Goal: Understand process/instructions: Learn how to perform a task or action

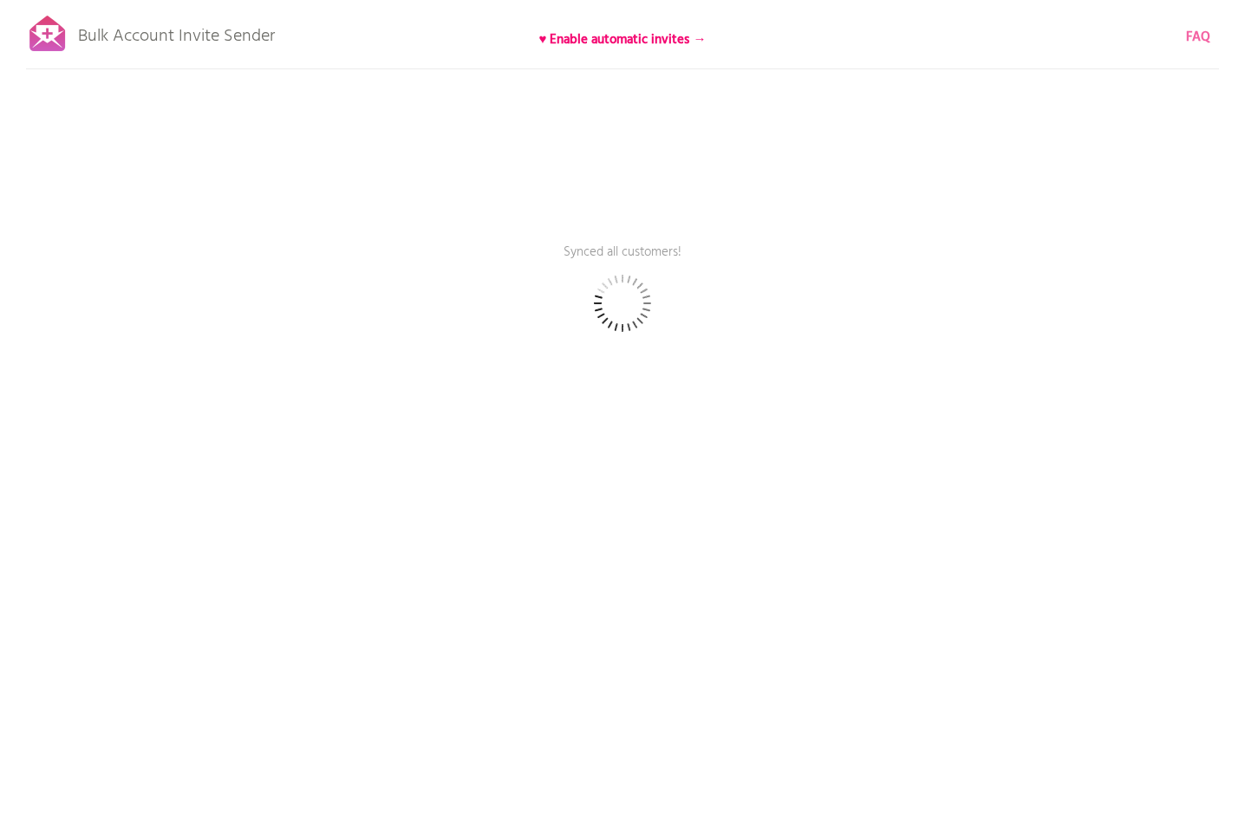
click at [1193, 41] on b "FAQ" at bounding box center [1198, 37] width 24 height 21
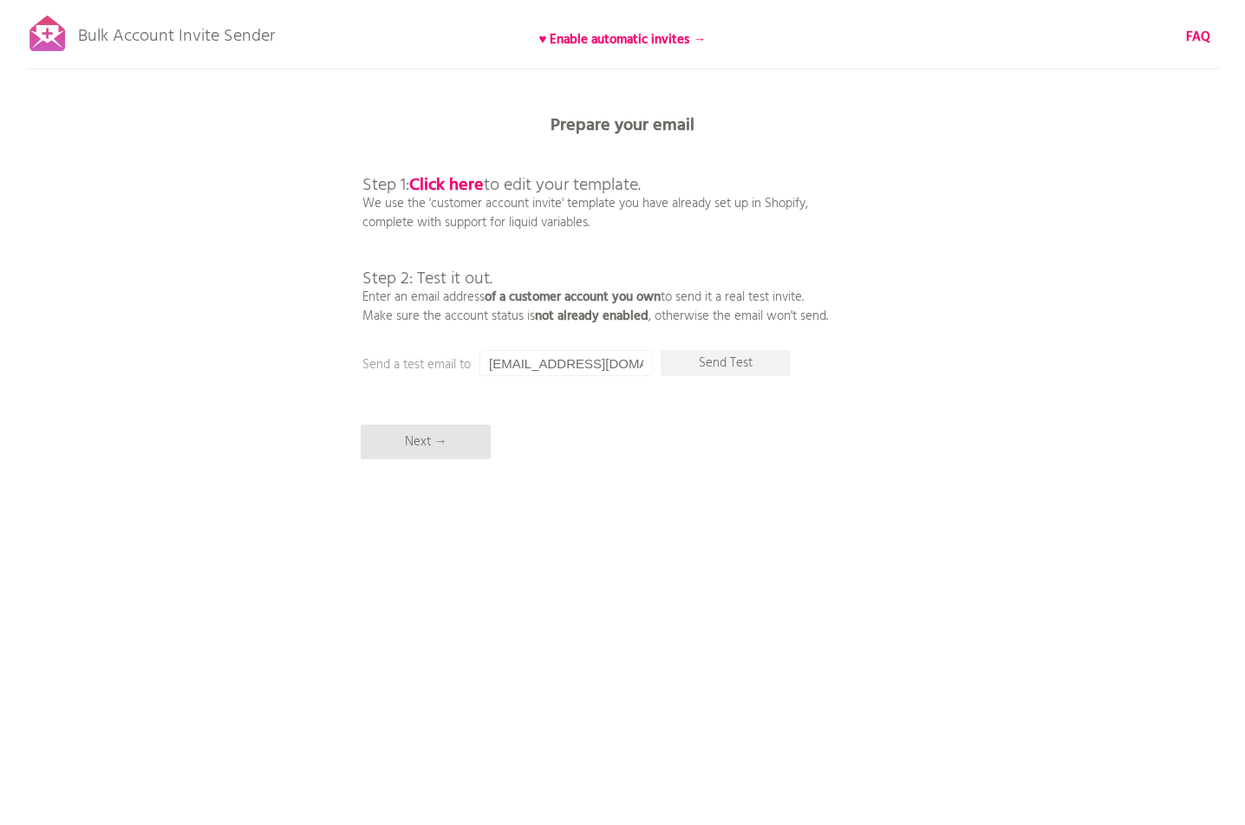
click at [183, 32] on p "Bulk Account Invite Sender" at bounding box center [176, 31] width 197 height 43
drag, startPoint x: 301, startPoint y: 32, endPoint x: 74, endPoint y: 40, distance: 227.2
click at [74, 40] on div "Bulk Account Invite Sender ♥ Enable automatic invites → FAQ Synced all customer…" at bounding box center [622, 303] width 1245 height 607
click at [94, 34] on p "Bulk Account Invite Sender" at bounding box center [176, 31] width 197 height 43
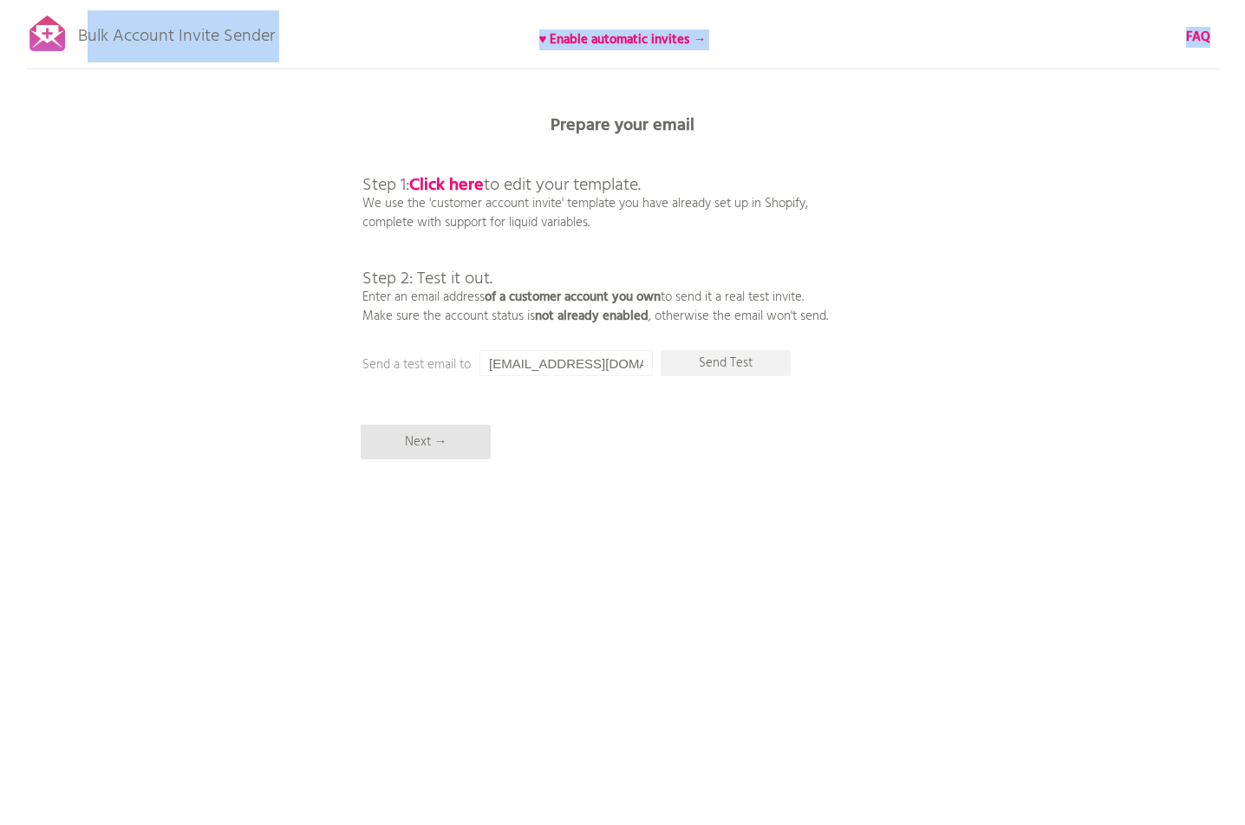
drag, startPoint x: 83, startPoint y: 35, endPoint x: 277, endPoint y: 34, distance: 194.1
click at [277, 34] on div "Bulk Account Invite Sender ♥ Enable automatic invites → FAQ Synced all customer…" at bounding box center [622, 303] width 1245 height 607
drag, startPoint x: 270, startPoint y: 39, endPoint x: 78, endPoint y: 40, distance: 192.4
click at [78, 40] on p "Bulk Account Invite Sender" at bounding box center [176, 31] width 197 height 43
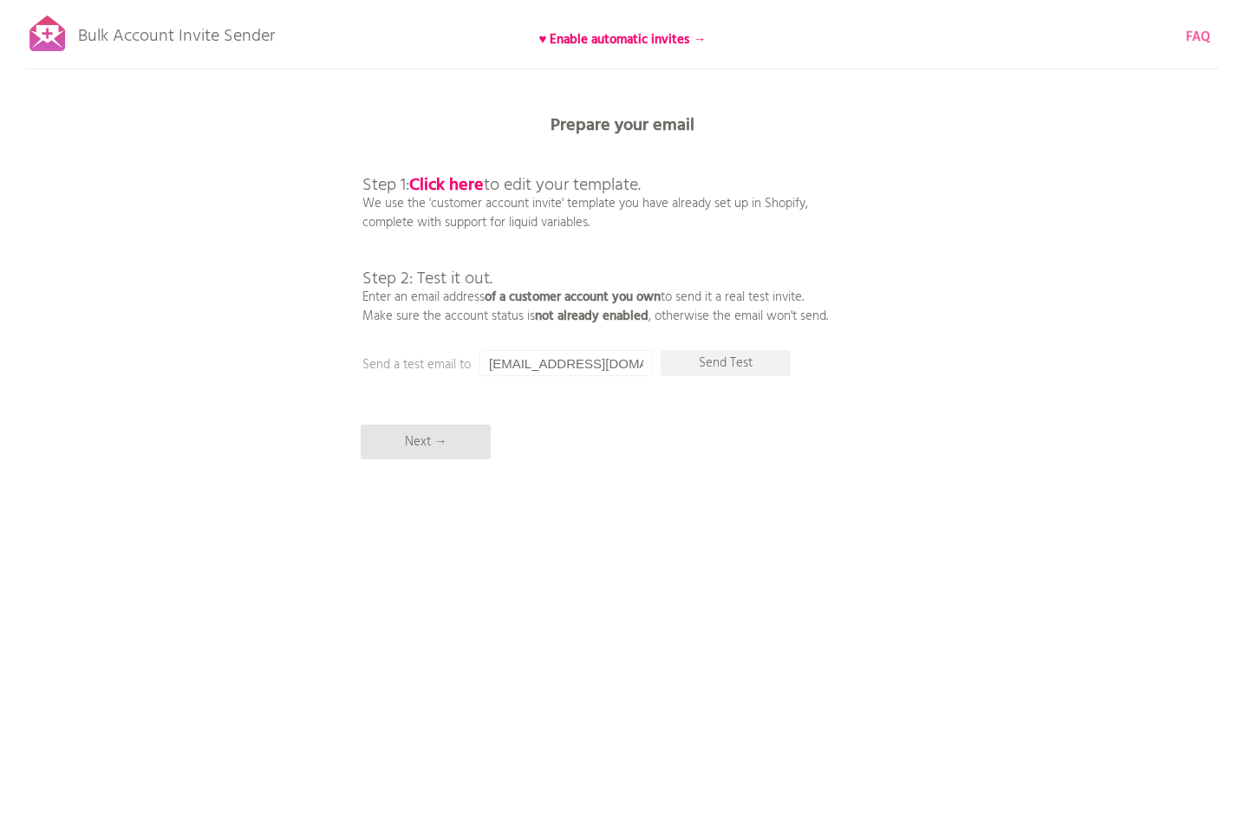
click at [1192, 34] on b "FAQ" at bounding box center [1198, 37] width 24 height 21
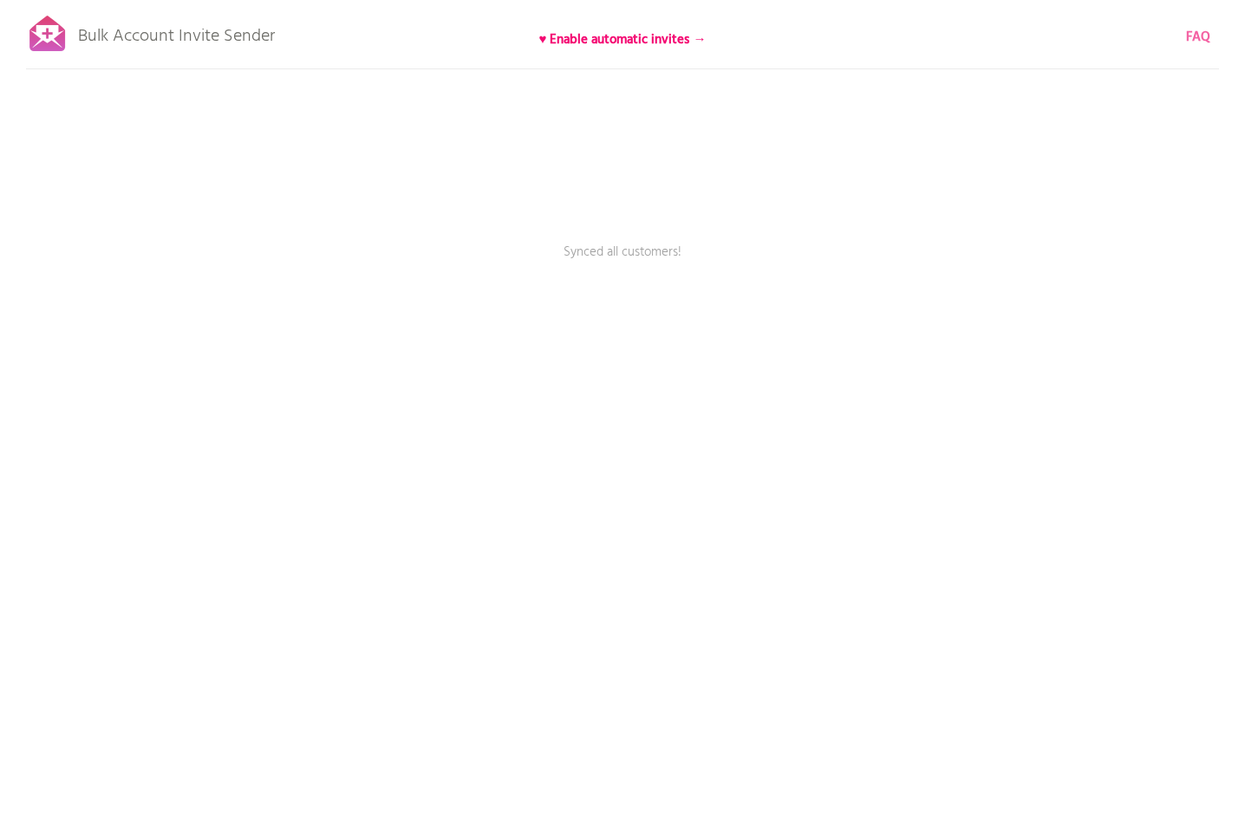
click at [1192, 42] on b "FAQ" at bounding box center [1198, 37] width 24 height 21
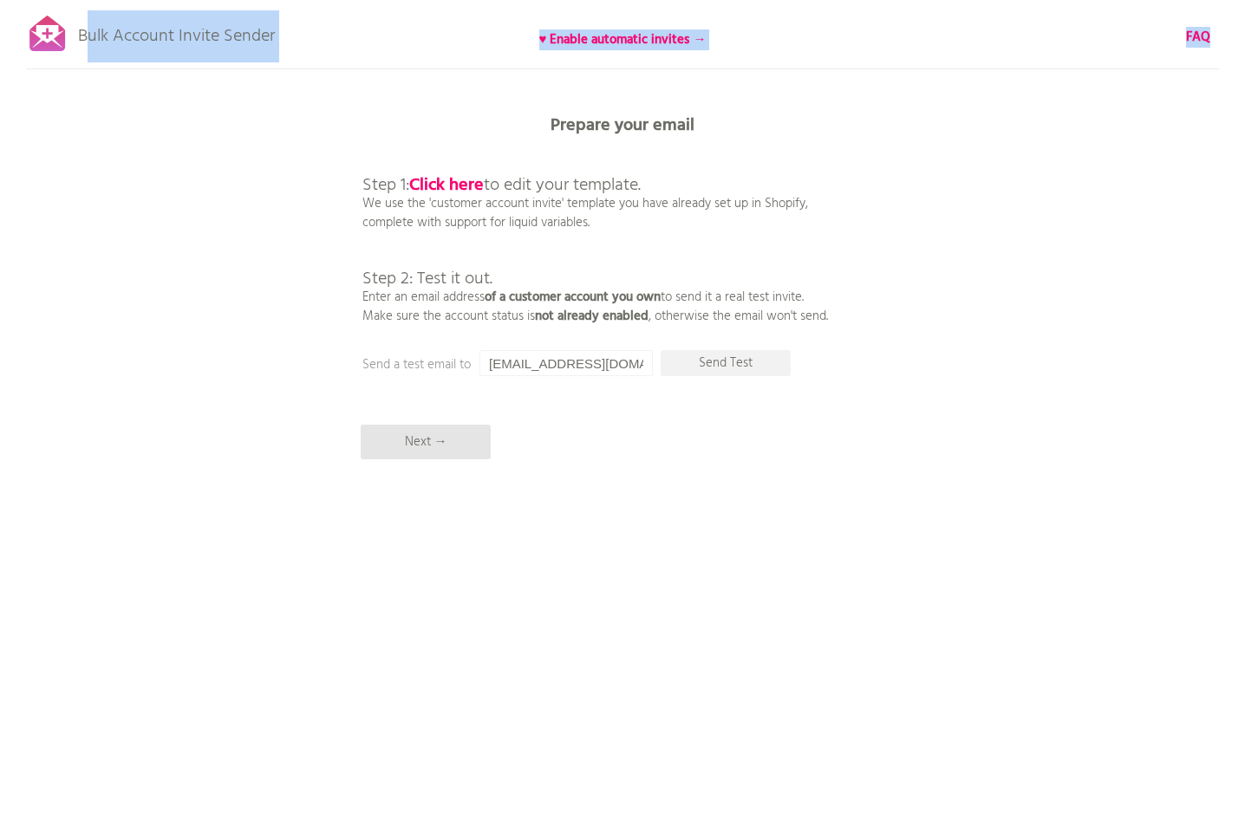
drag, startPoint x: 245, startPoint y: 24, endPoint x: 83, endPoint y: 36, distance: 162.5
click at [82, 36] on div "Bulk Account Invite Sender ♥ Enable automatic invites → FAQ Synced all customer…" at bounding box center [622, 303] width 1245 height 607
click at [317, 37] on div "Bulk Account Invite Sender ♥ Enable automatic invites → FAQ Synced all customer…" at bounding box center [622, 303] width 1245 height 607
drag, startPoint x: 276, startPoint y: 31, endPoint x: 387, endPoint y: 21, distance: 110.6
click at [171, 36] on div "Bulk Account Invite Sender ♥ Enable automatic invites → FAQ Synced all customer…" at bounding box center [622, 303] width 1245 height 607
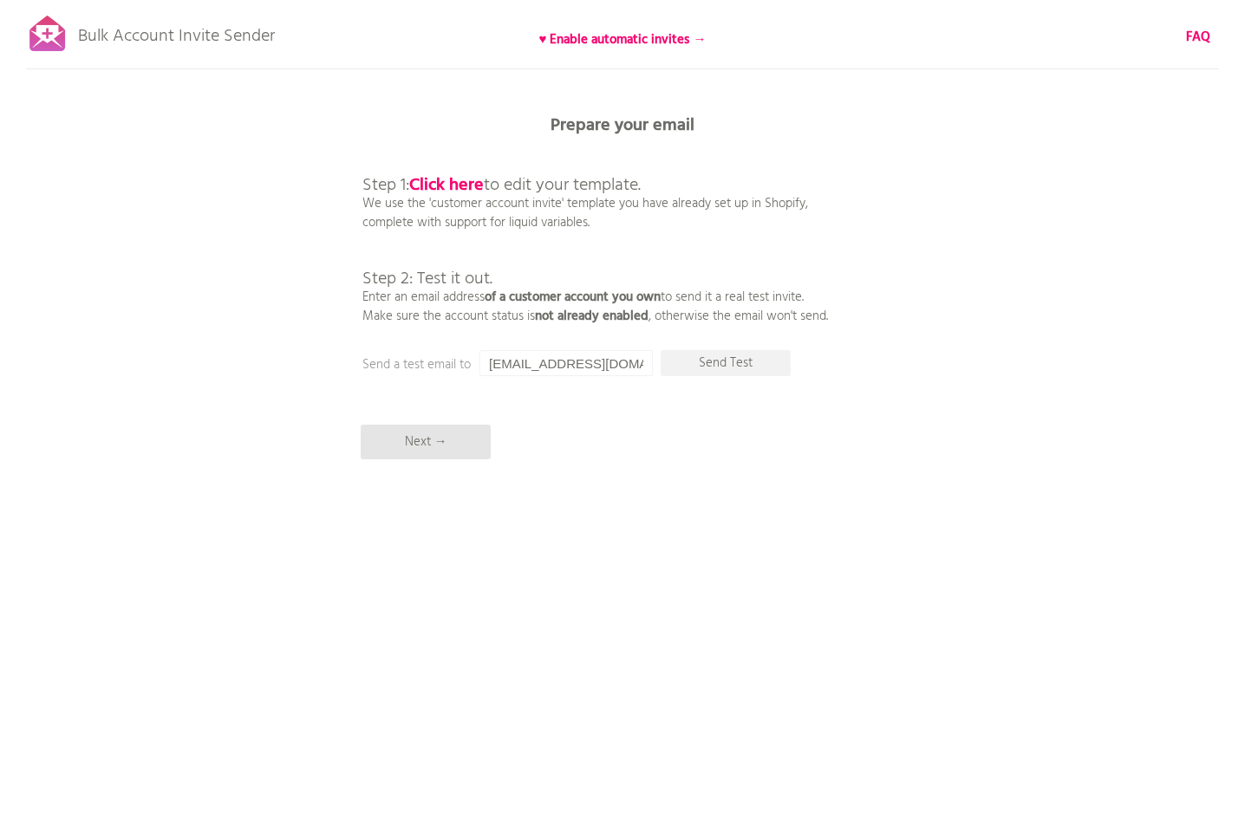
click at [387, 19] on div "Bulk Account Invite Sender ♥ Enable automatic invites → FAQ Synced all customer…" at bounding box center [622, 303] width 1245 height 607
drag, startPoint x: 71, startPoint y: 35, endPoint x: 283, endPoint y: 20, distance: 212.9
click at [244, 23] on div "Bulk Account Invite Sender ♥ Enable automatic invites → FAQ Synced all customer…" at bounding box center [622, 303] width 1245 height 607
click at [335, 18] on div "Bulk Account Invite Sender ♥ Enable automatic invites → FAQ Synced all customer…" at bounding box center [622, 303] width 1245 height 607
